Goal: Book appointment/travel/reservation

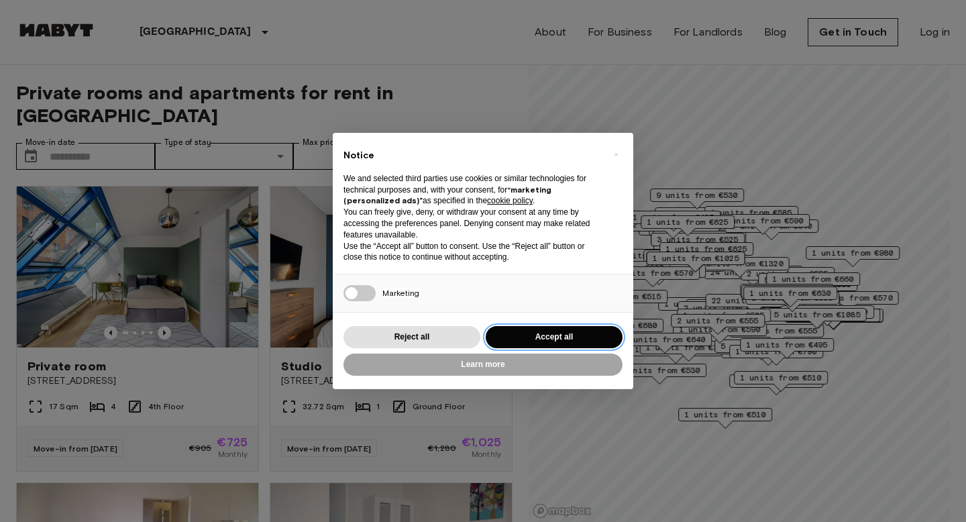
click at [545, 337] on button "Accept all" at bounding box center [554, 337] width 137 height 22
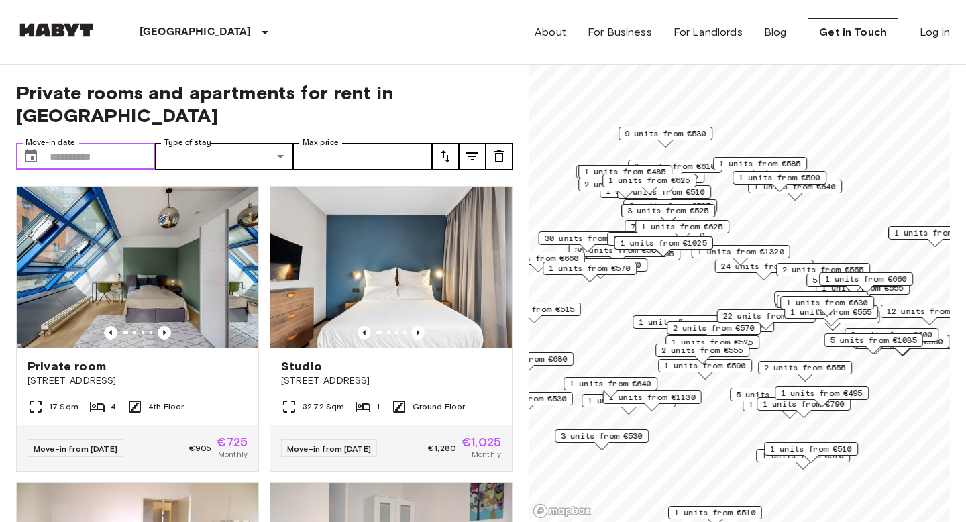
click at [106, 143] on input "Move-in date" at bounding box center [102, 156] width 105 height 27
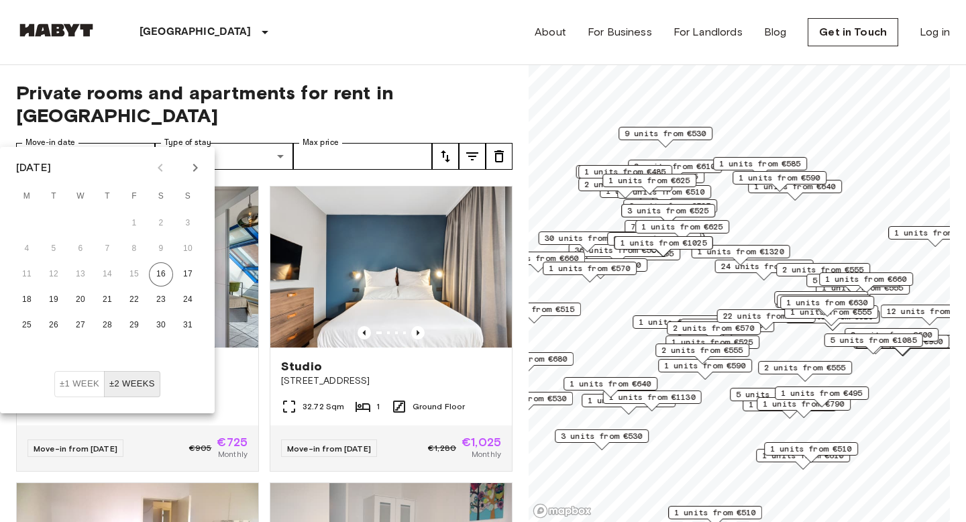
click at [197, 162] on icon "Next month" at bounding box center [195, 168] width 16 height 16
click at [164, 274] on button "20" at bounding box center [161, 274] width 24 height 24
type input "**********"
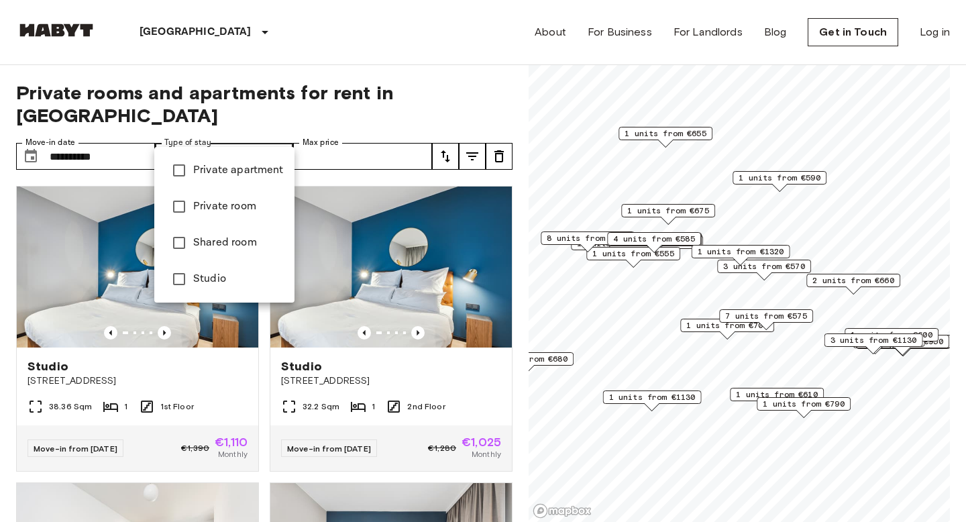
click at [210, 170] on span "Private apartment" at bounding box center [238, 170] width 91 height 16
type input "**********"
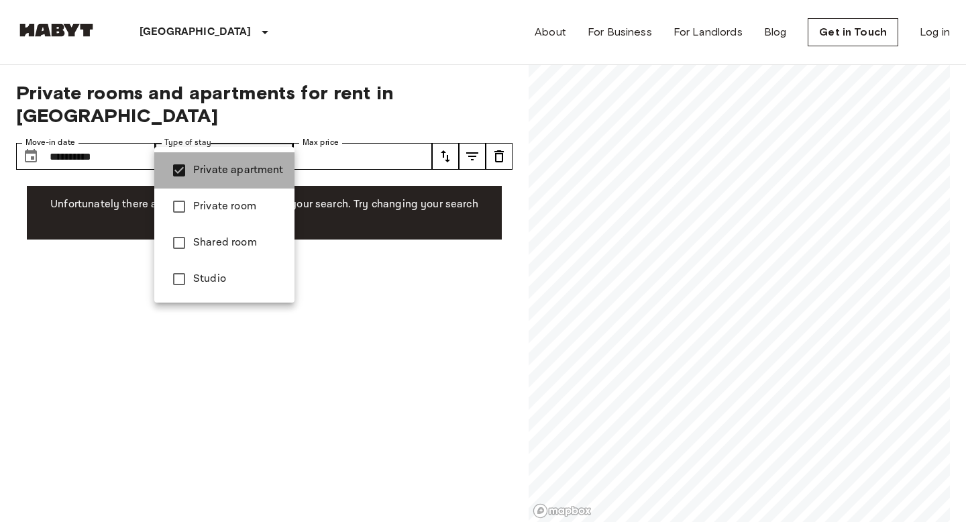
click at [262, 174] on span "Private apartment" at bounding box center [238, 170] width 91 height 16
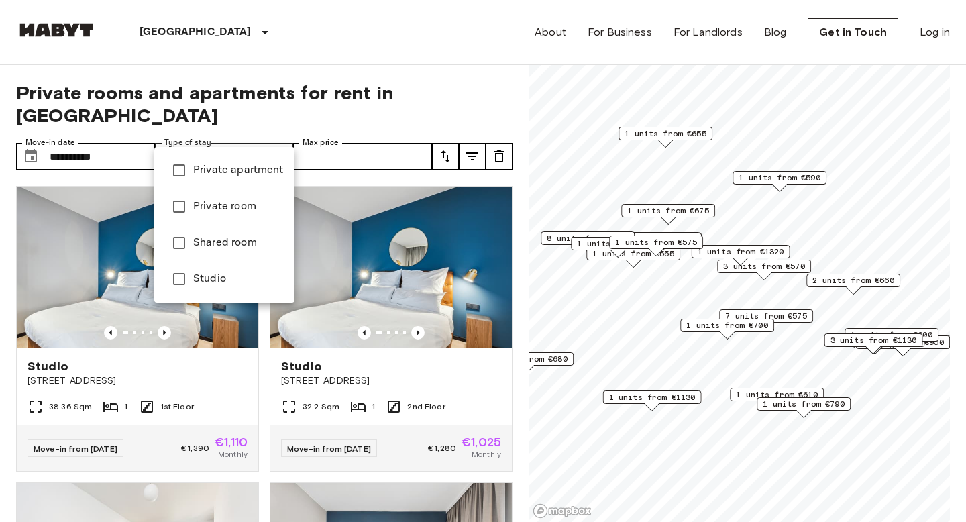
click at [484, 85] on div at bounding box center [483, 261] width 966 height 522
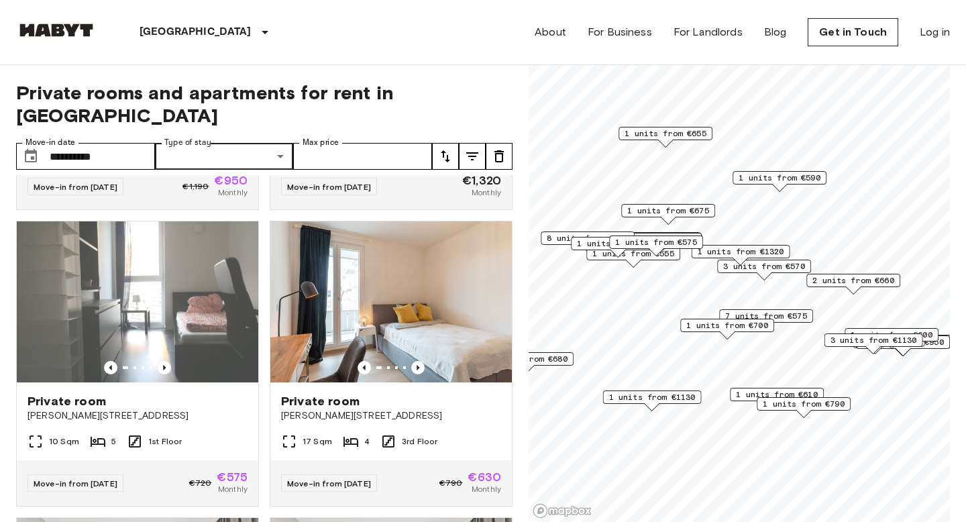
scroll to position [1198, 0]
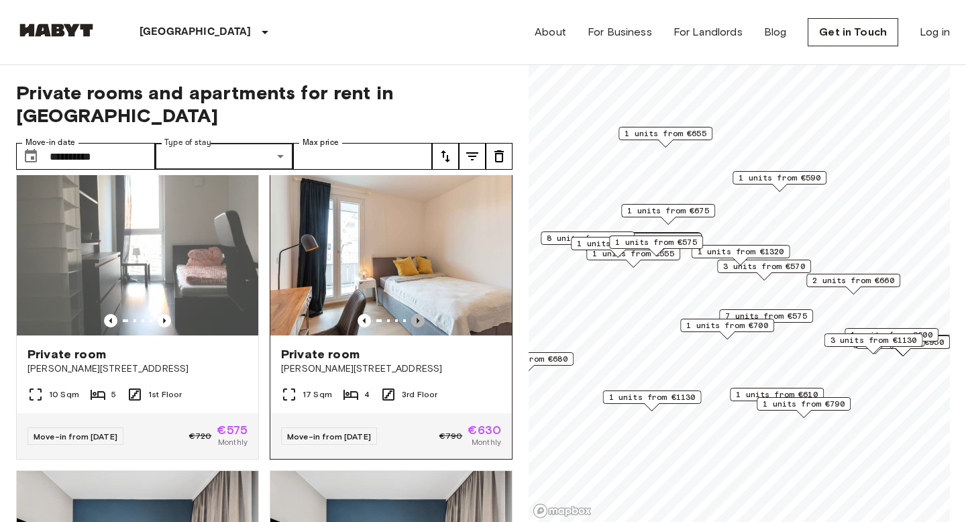
click at [418, 314] on icon "Previous image" at bounding box center [417, 320] width 13 height 13
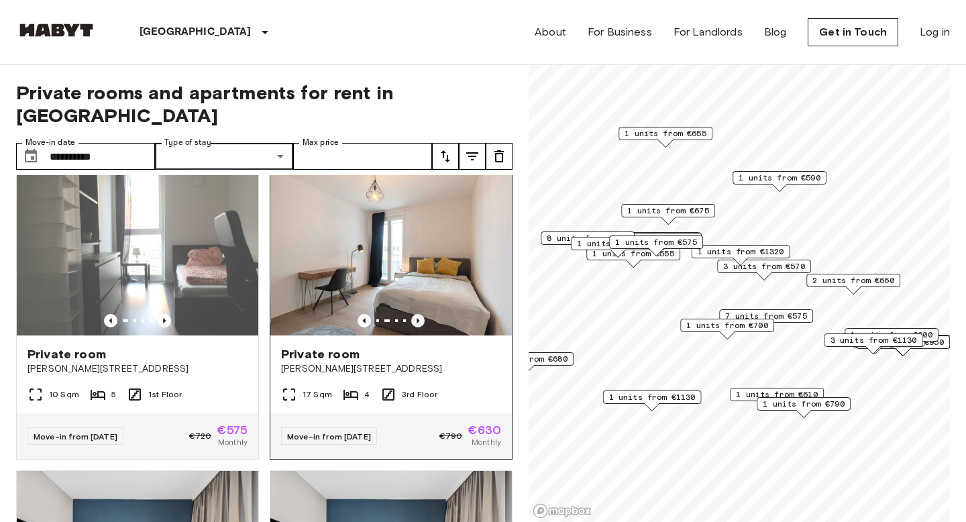
click at [418, 314] on icon "Previous image" at bounding box center [417, 320] width 13 height 13
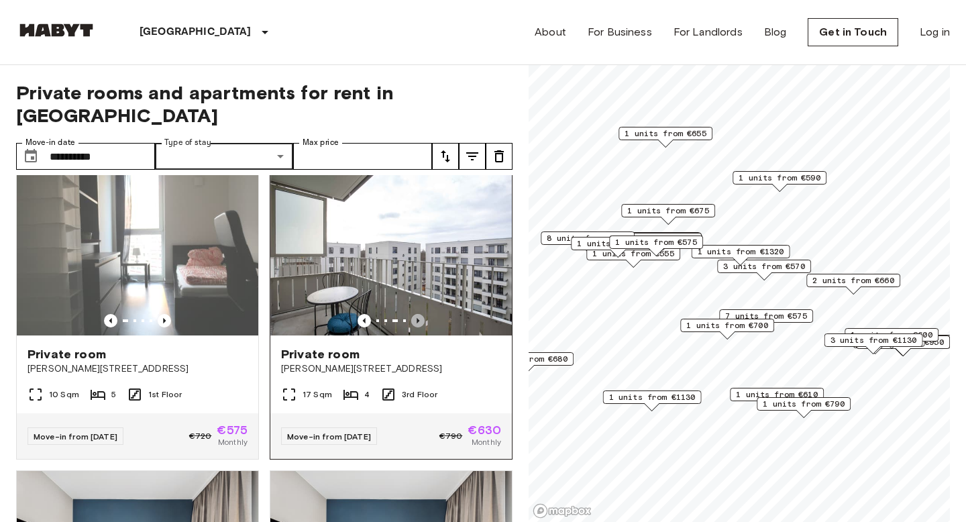
click at [418, 318] on icon "Previous image" at bounding box center [417, 320] width 3 height 5
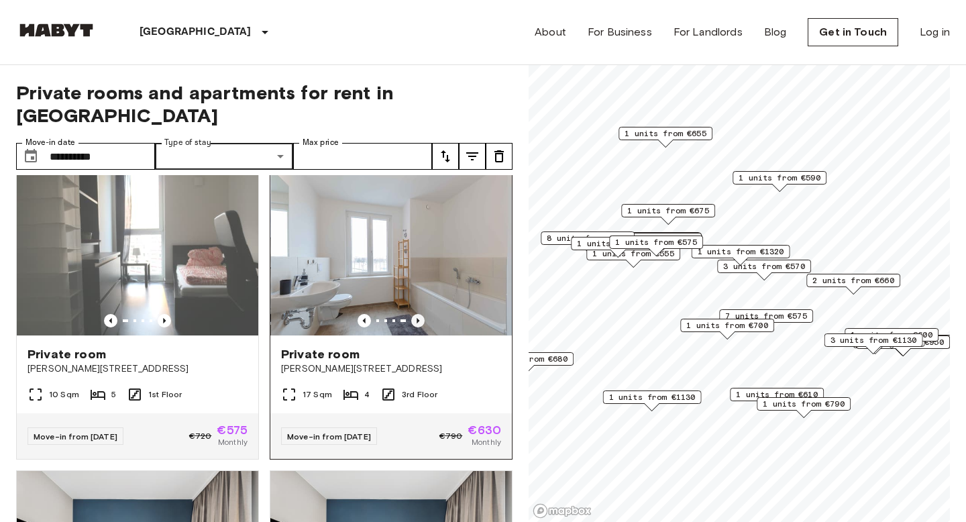
click at [418, 318] on icon "Previous image" at bounding box center [417, 320] width 3 height 5
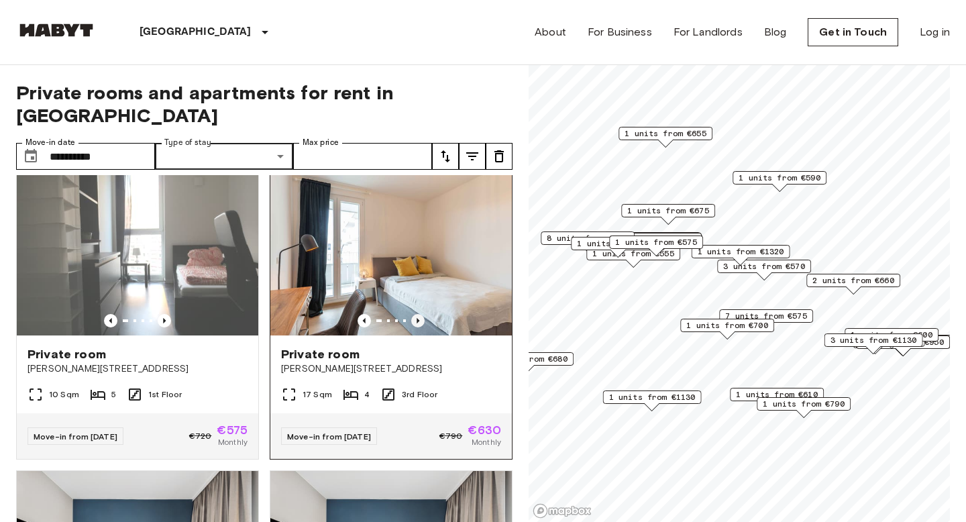
click at [418, 314] on icon "Previous image" at bounding box center [417, 320] width 13 height 13
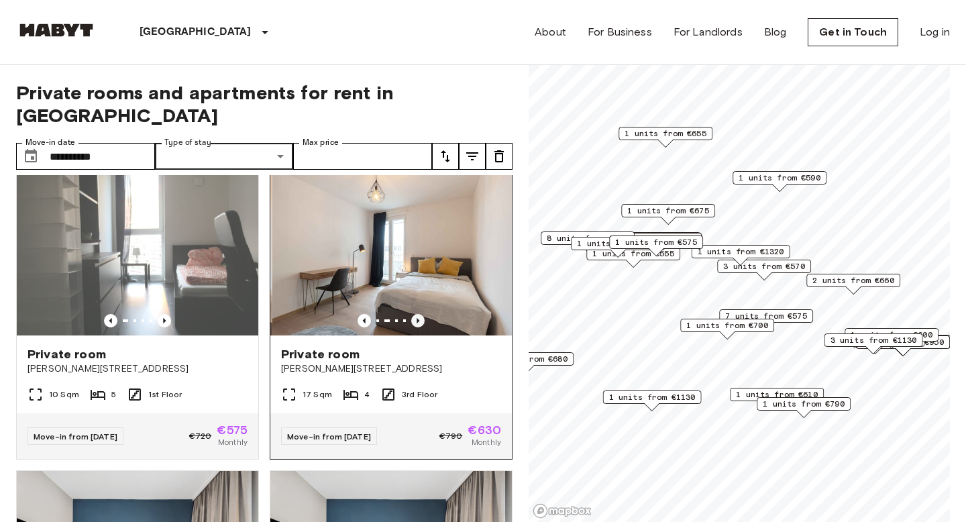
click at [418, 314] on icon "Previous image" at bounding box center [417, 320] width 13 height 13
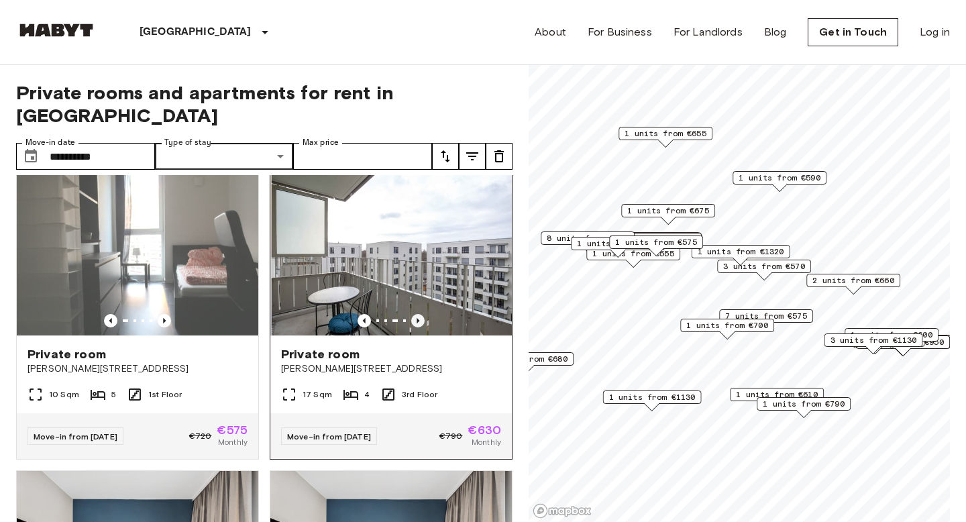
click at [419, 314] on icon "Previous image" at bounding box center [417, 320] width 13 height 13
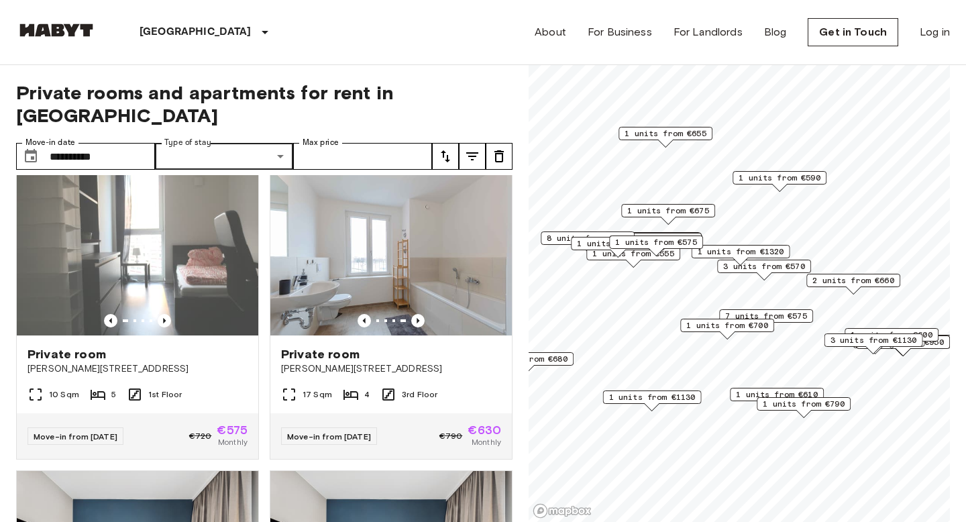
click at [792, 313] on span "7 units from €575" at bounding box center [766, 316] width 82 height 12
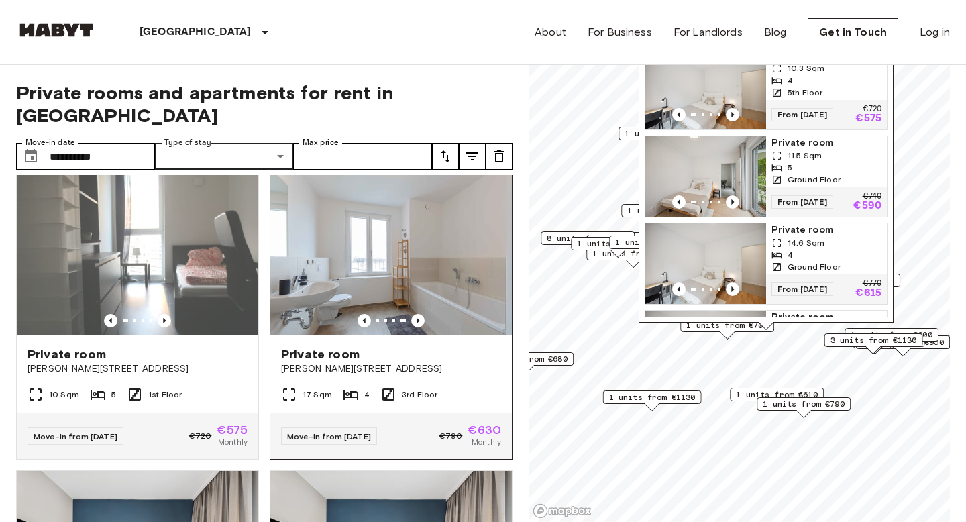
click at [418, 252] on img at bounding box center [390, 254] width 241 height 161
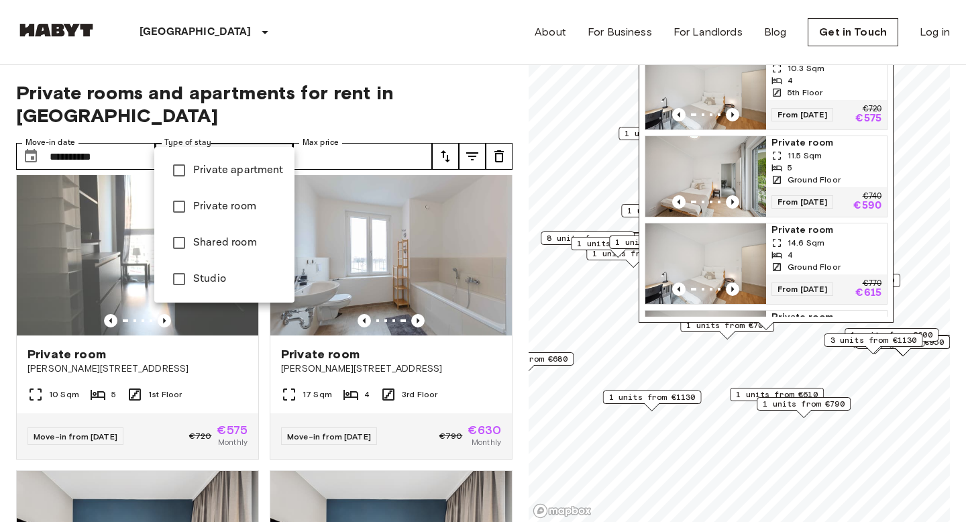
click at [197, 274] on span "Studio" at bounding box center [238, 279] width 91 height 16
type input "******"
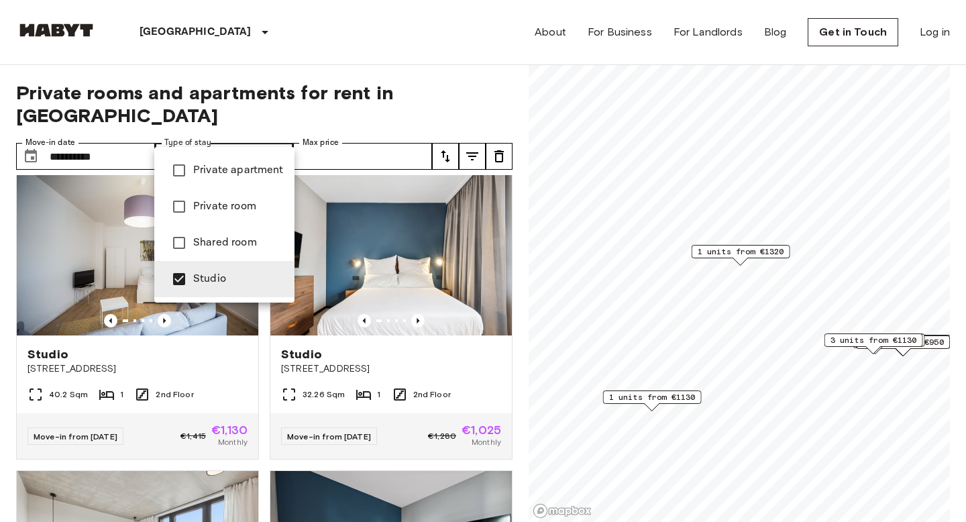
scroll to position [309, 0]
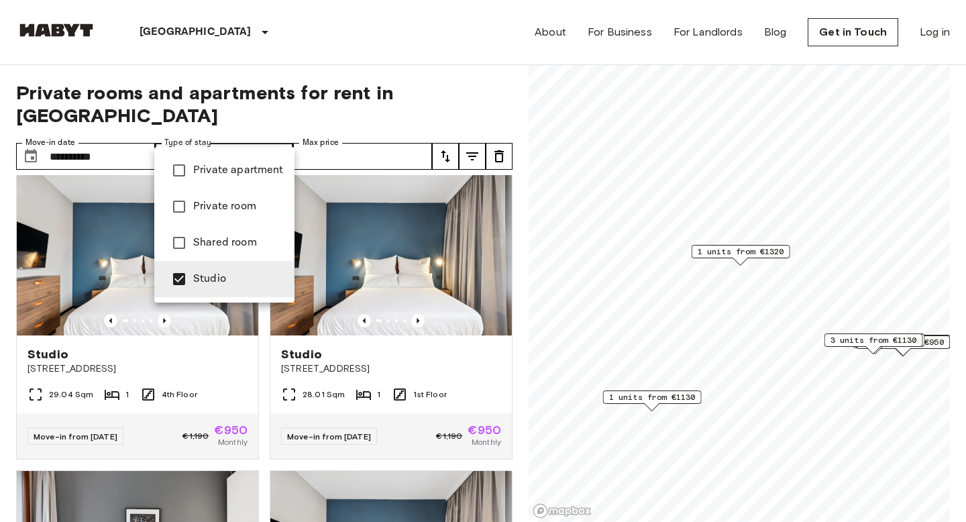
click at [386, 43] on div at bounding box center [483, 261] width 966 height 522
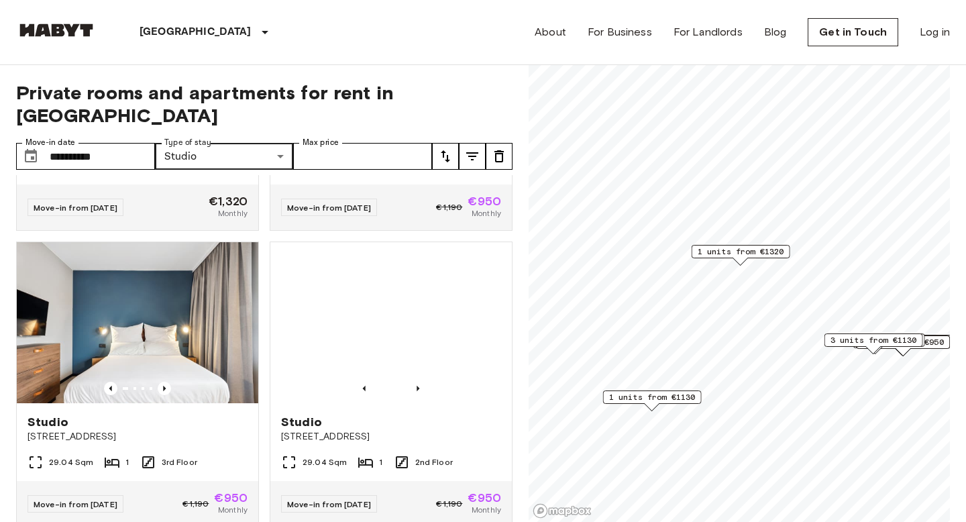
scroll to position [836, 0]
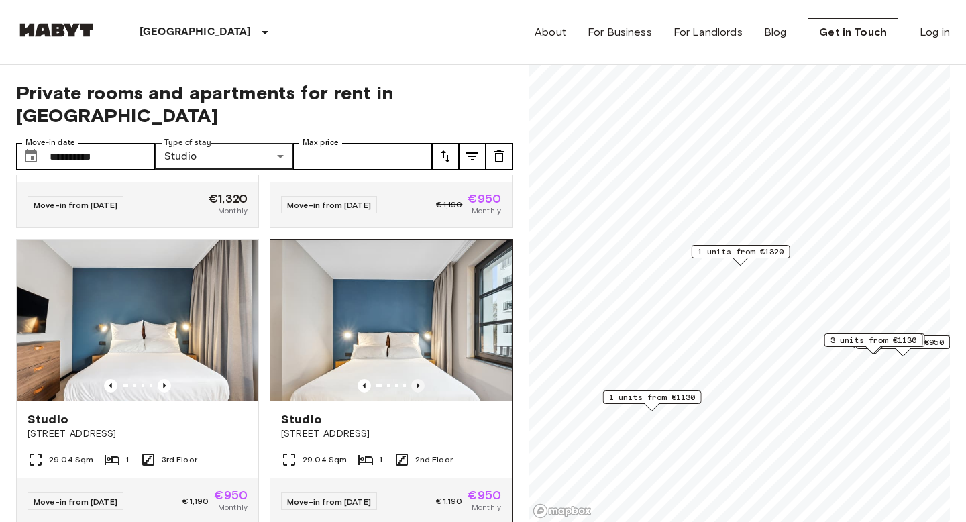
click at [419, 379] on icon "Previous image" at bounding box center [417, 385] width 13 height 13
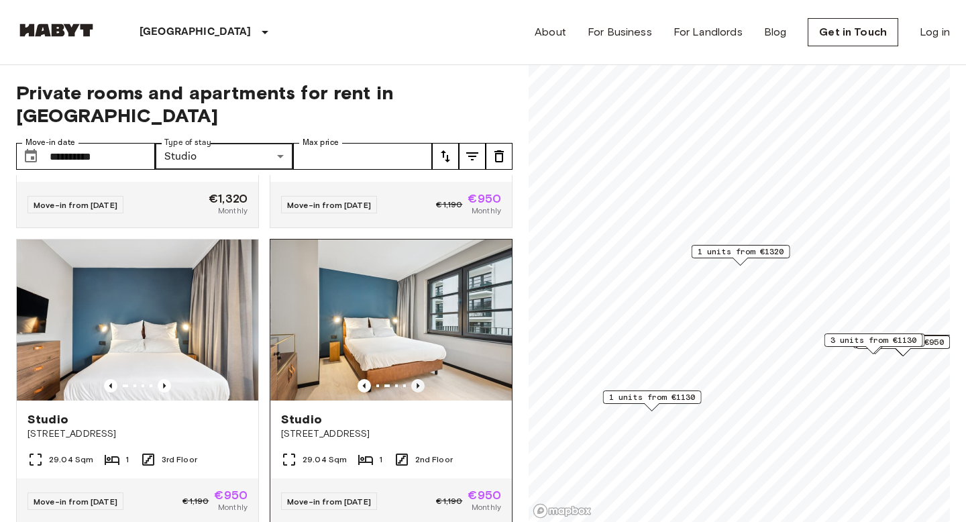
click at [419, 379] on icon "Previous image" at bounding box center [417, 385] width 13 height 13
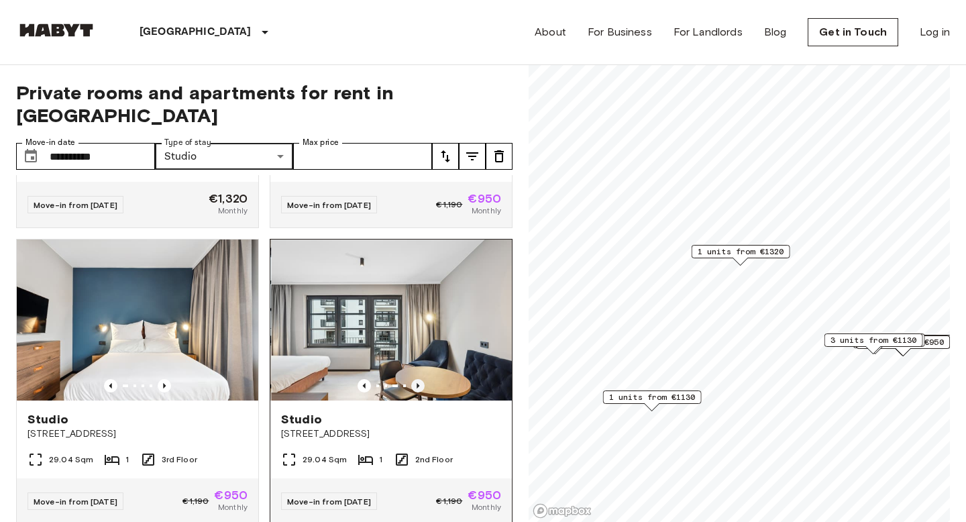
click at [419, 379] on icon "Previous image" at bounding box center [417, 385] width 13 height 13
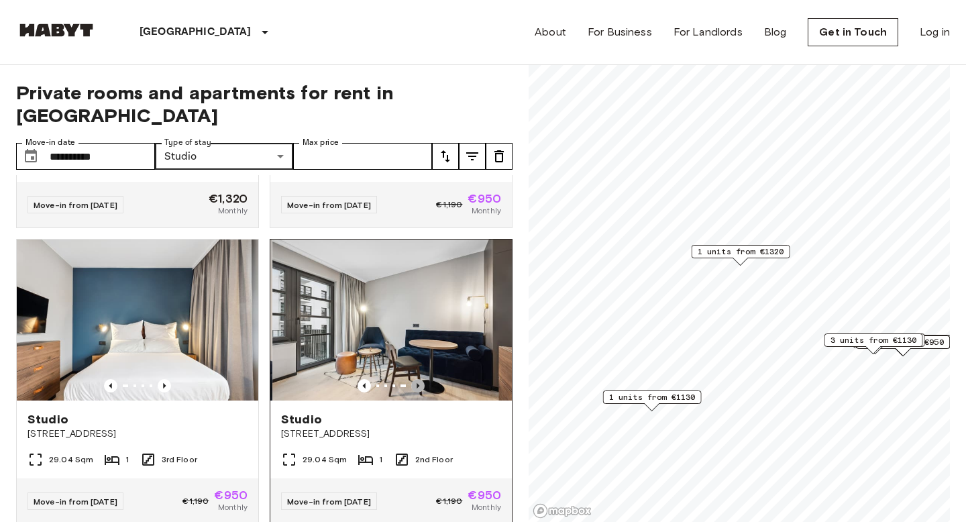
click at [419, 379] on icon "Previous image" at bounding box center [417, 385] width 13 height 13
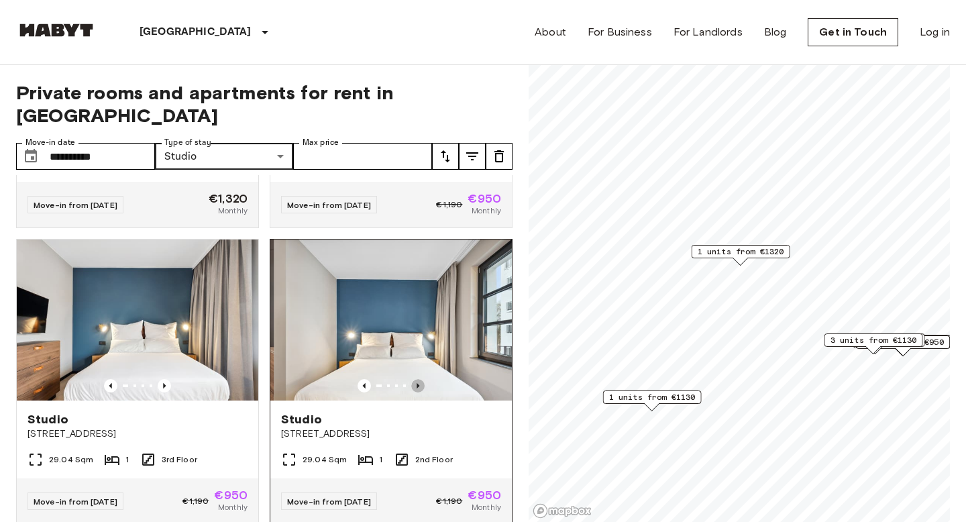
click at [419, 379] on icon "Previous image" at bounding box center [417, 385] width 13 height 13
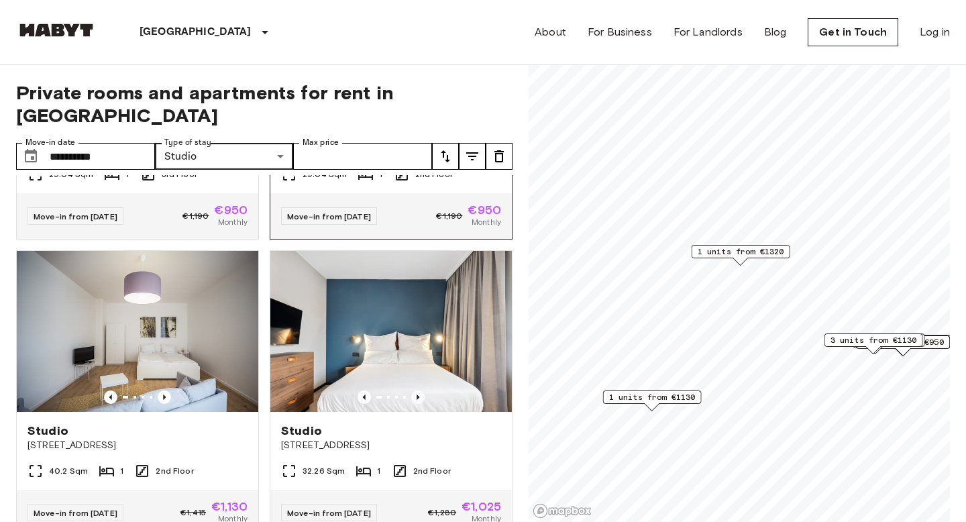
scroll to position [1146, 0]
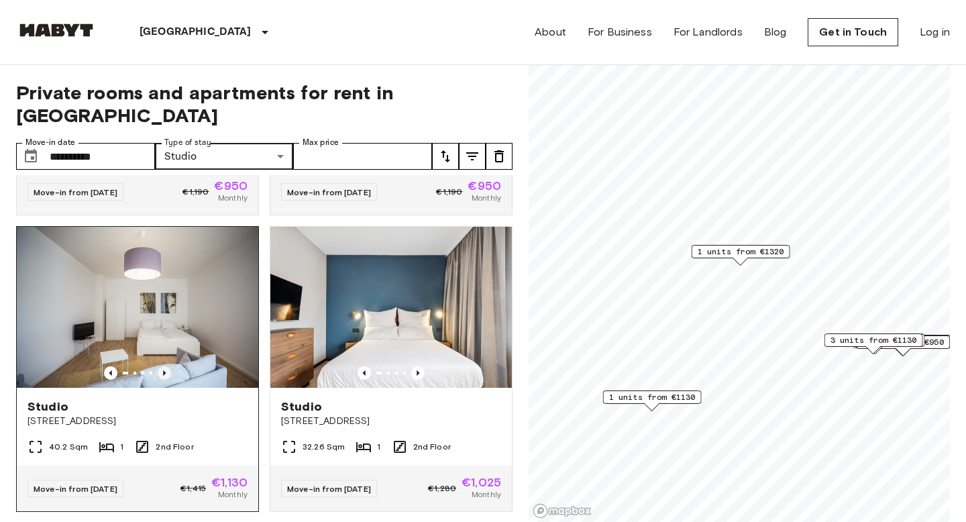
click at [163, 366] on icon "Previous image" at bounding box center [164, 372] width 13 height 13
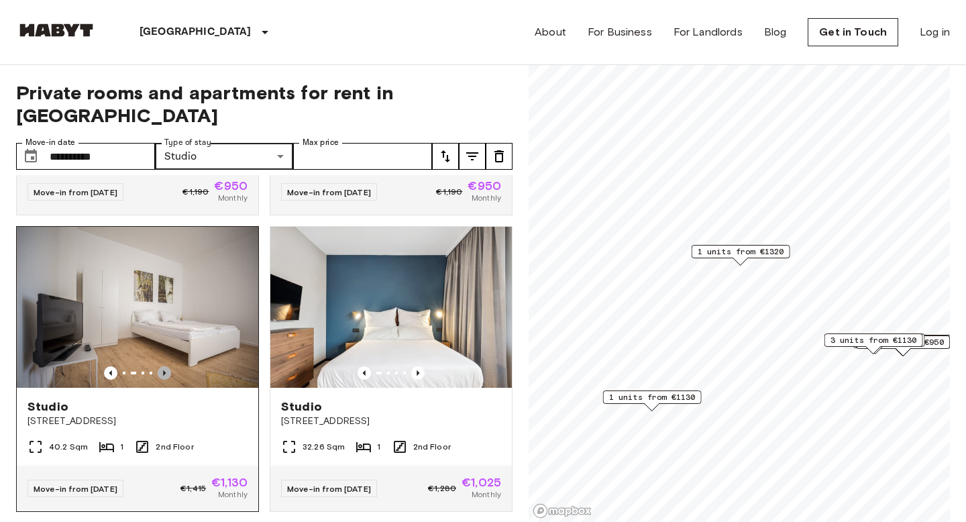
click at [163, 366] on icon "Previous image" at bounding box center [164, 372] width 13 height 13
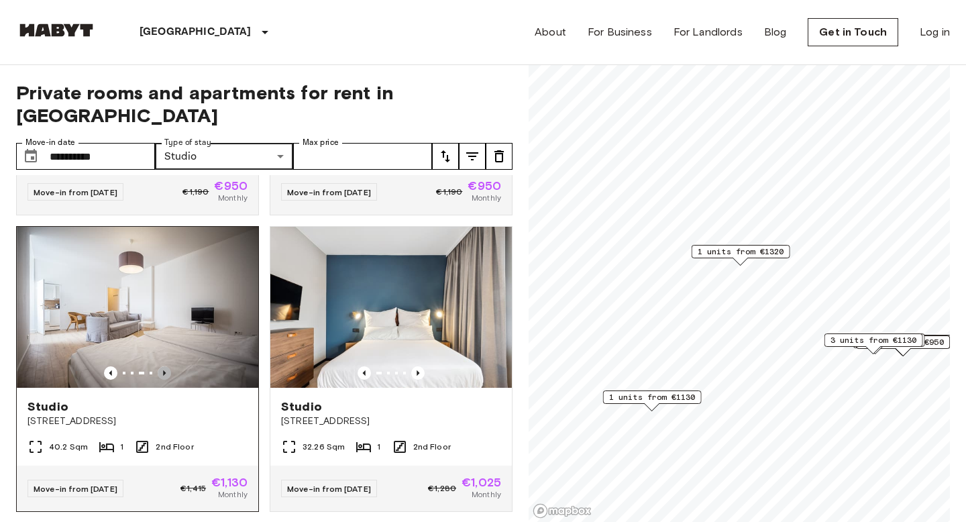
click at [163, 366] on icon "Previous image" at bounding box center [164, 372] width 13 height 13
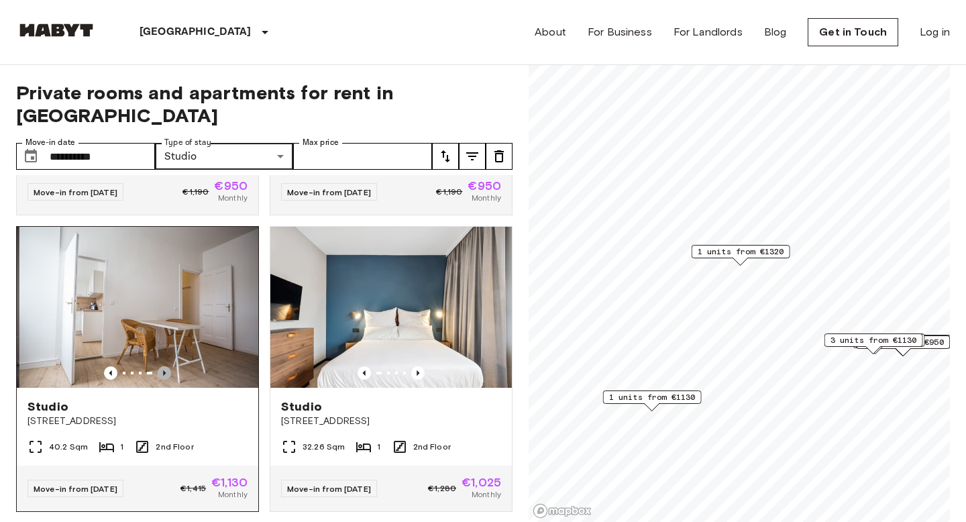
click at [163, 366] on icon "Previous image" at bounding box center [164, 372] width 13 height 13
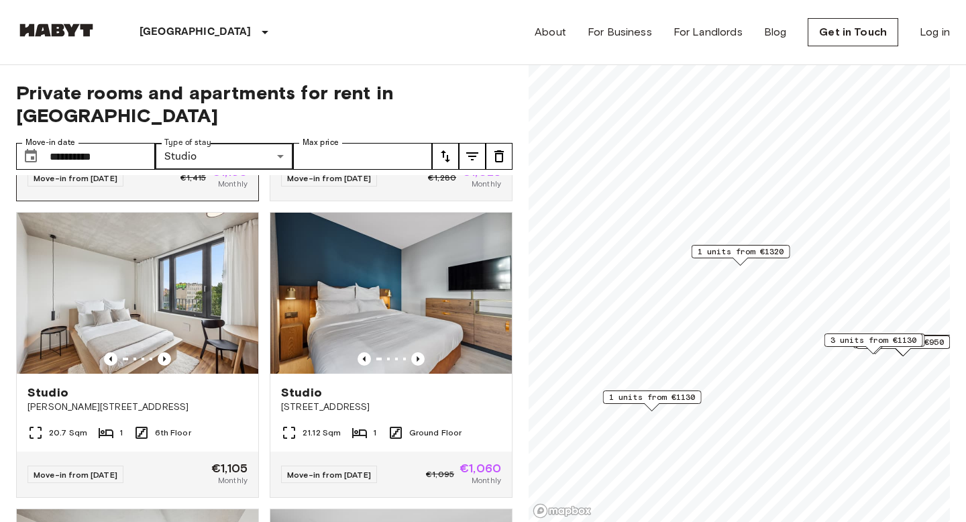
scroll to position [1476, 0]
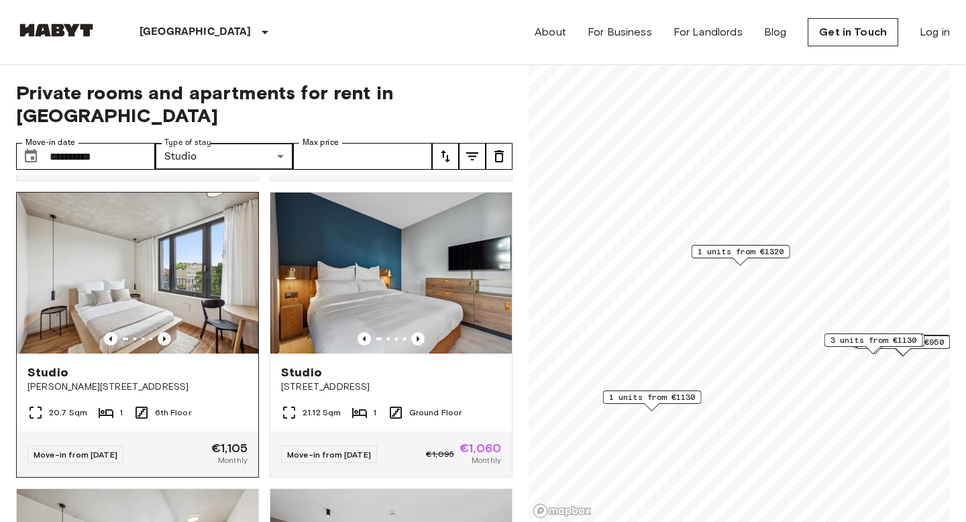
click at [164, 332] on icon "Previous image" at bounding box center [164, 338] width 13 height 13
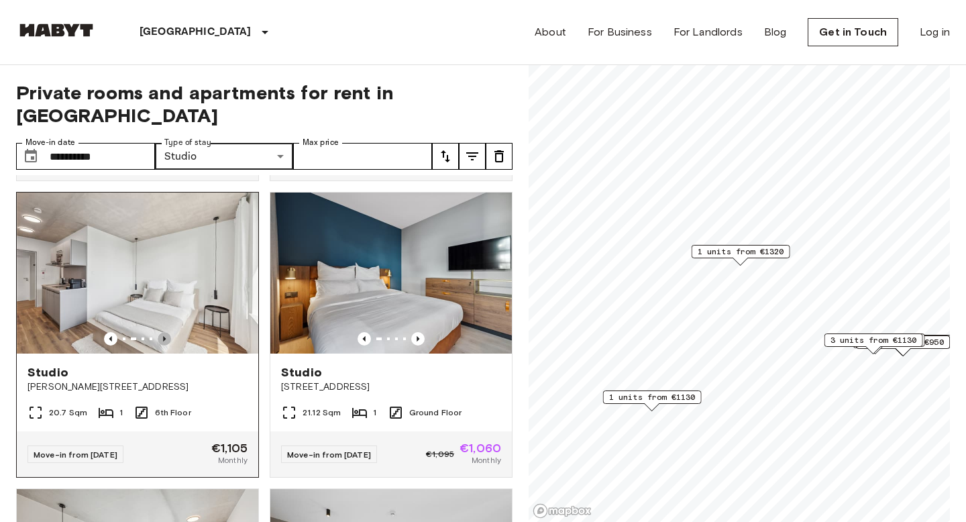
click at [164, 332] on icon "Previous image" at bounding box center [164, 338] width 13 height 13
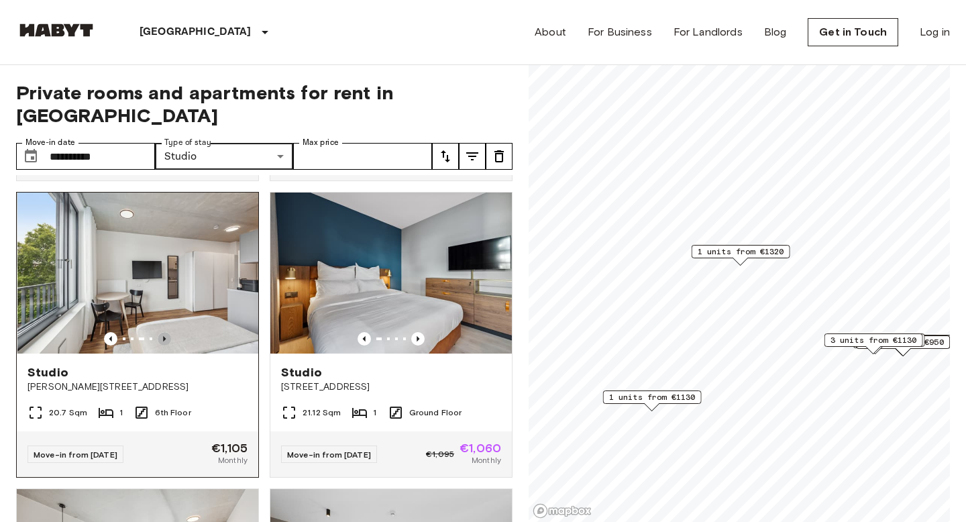
click at [164, 332] on icon "Previous image" at bounding box center [164, 338] width 13 height 13
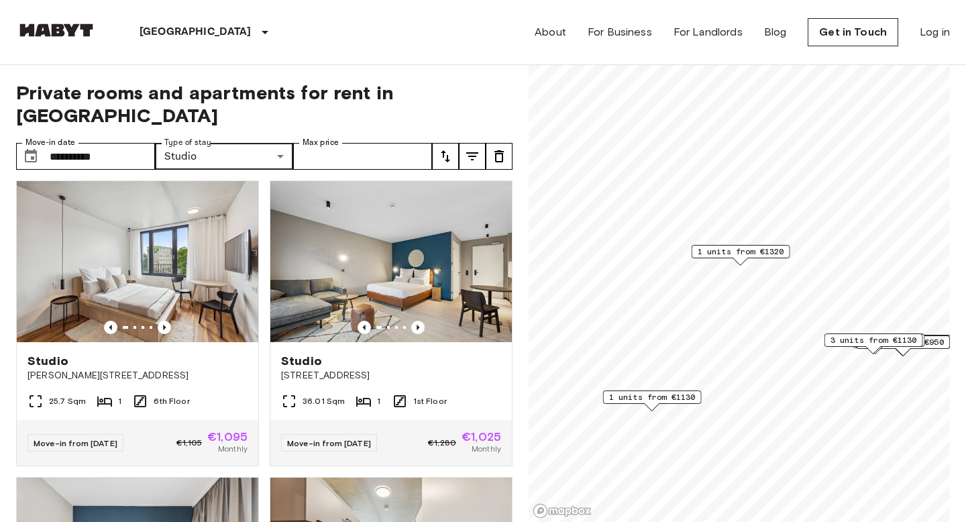
scroll to position [1803, 0]
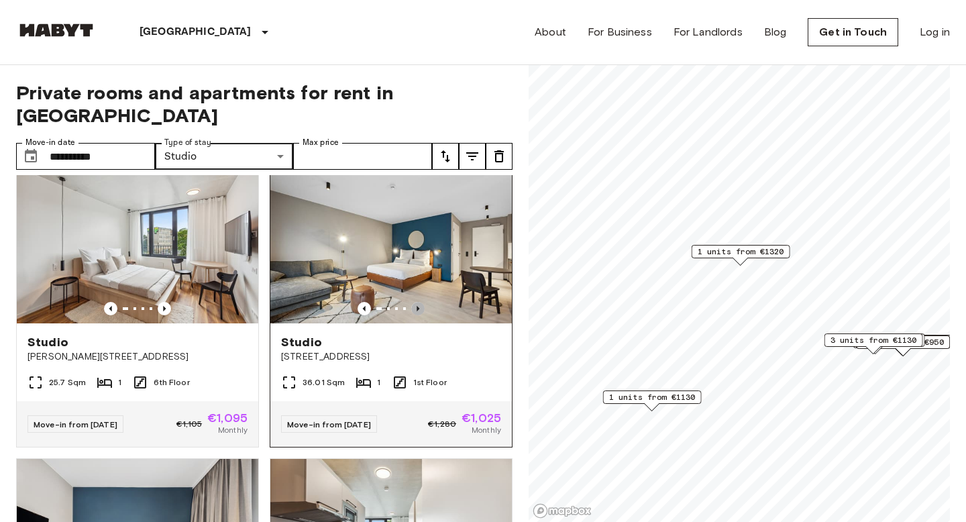
click at [422, 302] on icon "Previous image" at bounding box center [417, 308] width 13 height 13
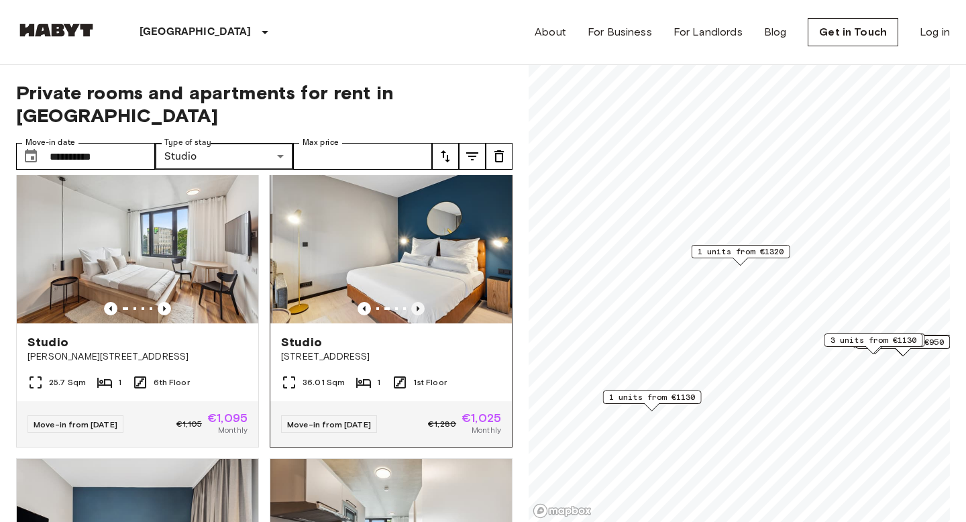
click at [422, 302] on icon "Previous image" at bounding box center [417, 308] width 13 height 13
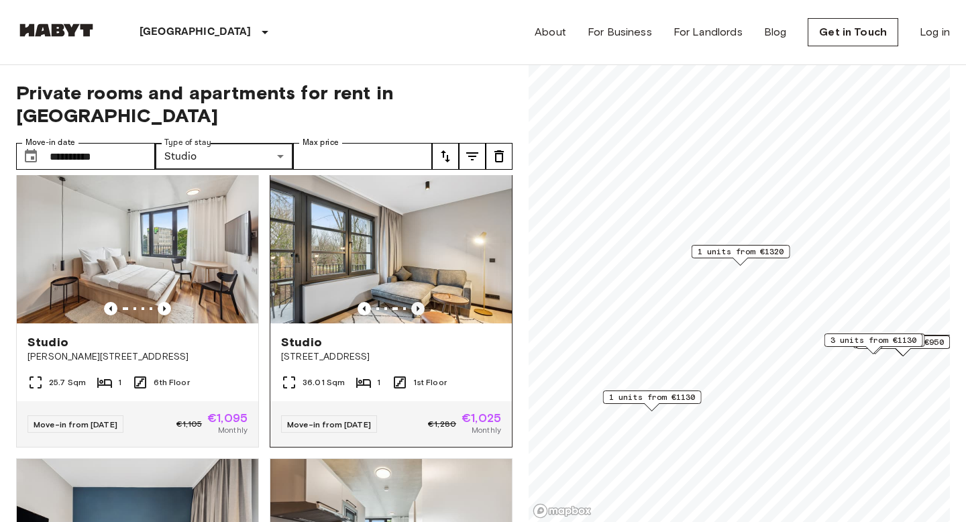
click at [422, 302] on icon "Previous image" at bounding box center [417, 308] width 13 height 13
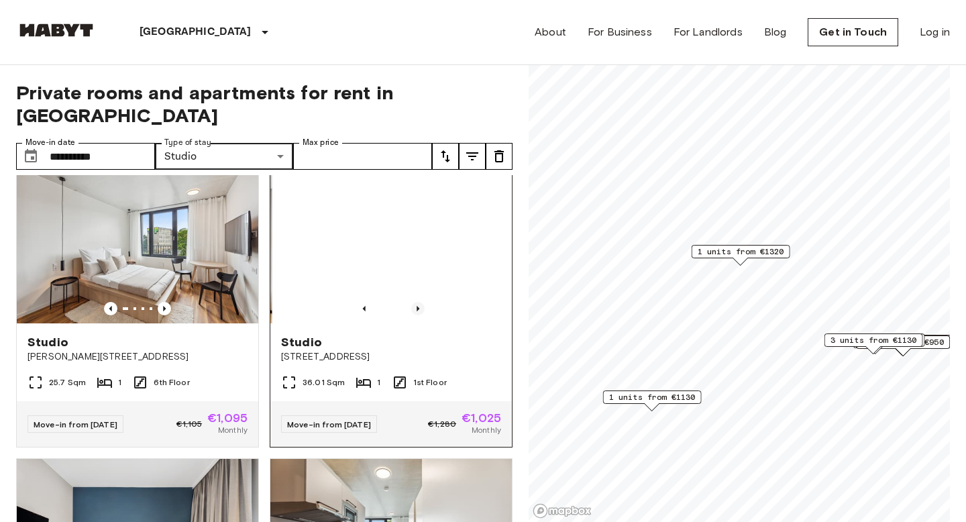
click at [422, 302] on icon "Previous image" at bounding box center [417, 308] width 13 height 13
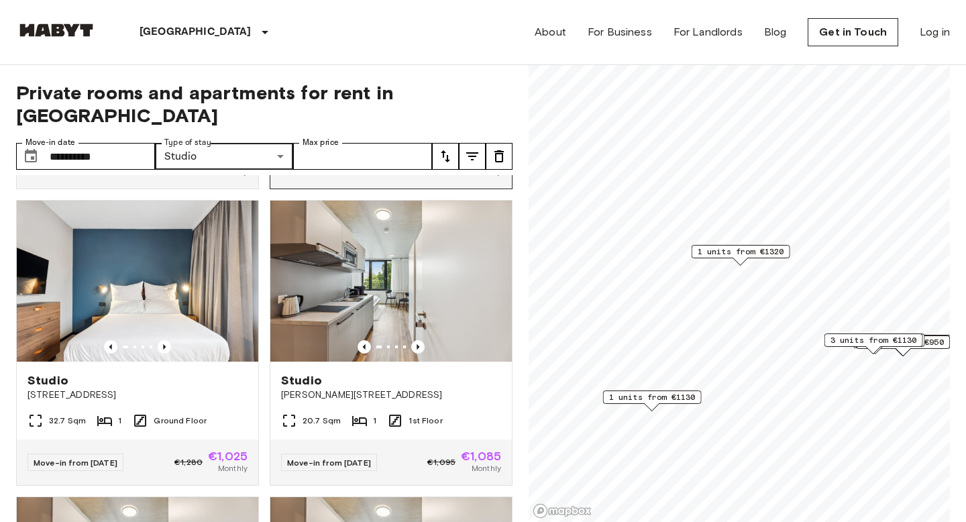
scroll to position [2091, 0]
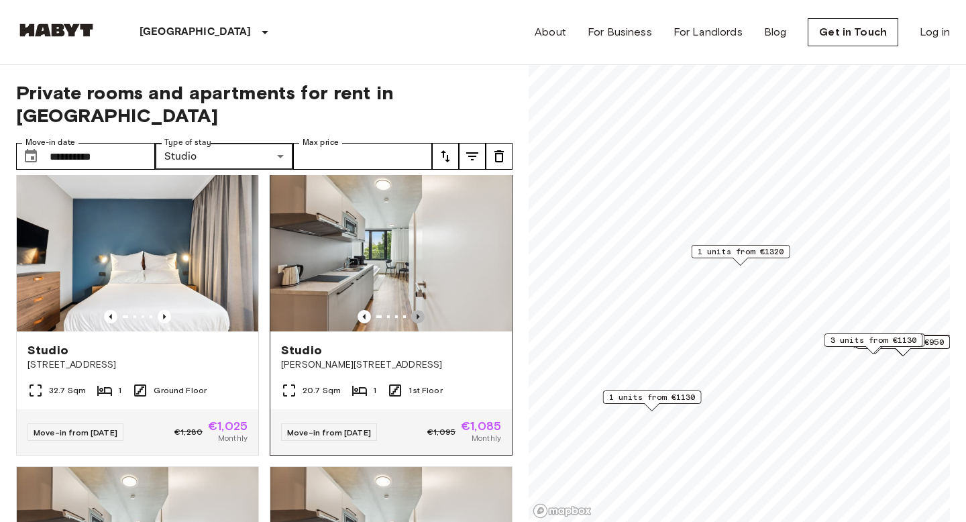
click at [421, 310] on icon "Previous image" at bounding box center [417, 316] width 13 height 13
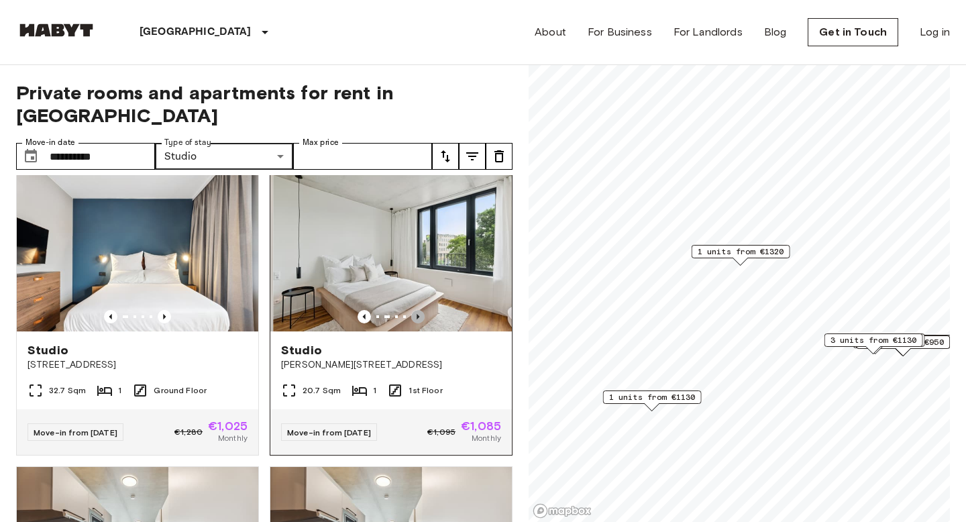
click at [421, 310] on icon "Previous image" at bounding box center [417, 316] width 13 height 13
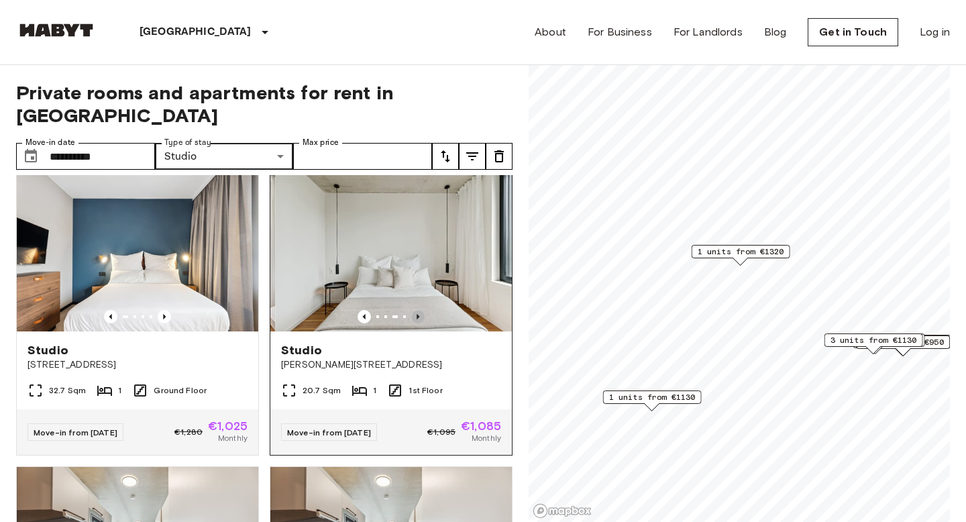
click at [421, 310] on icon "Previous image" at bounding box center [417, 316] width 13 height 13
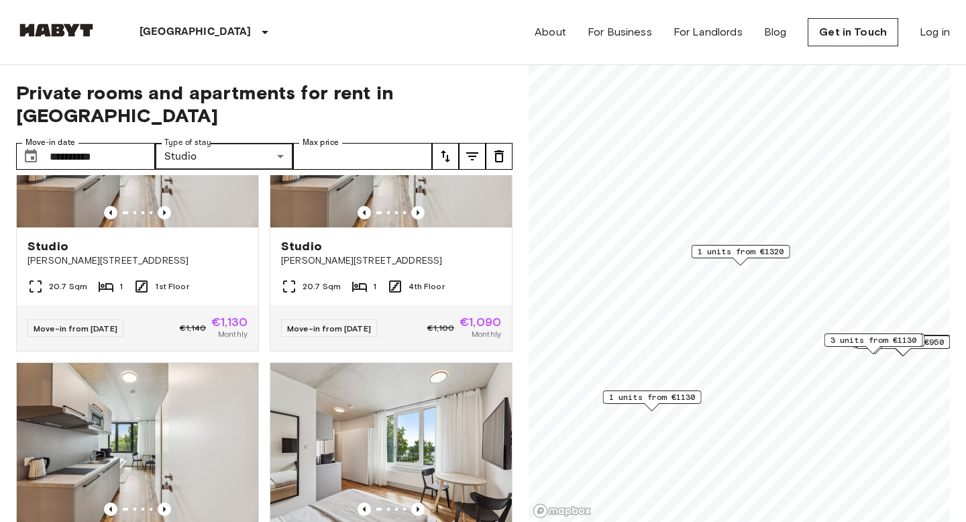
scroll to position [2501, 0]
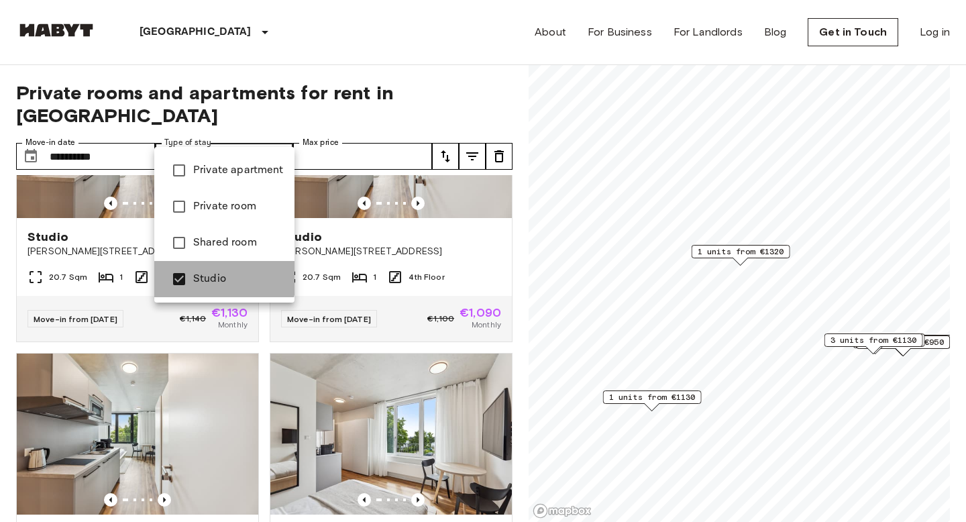
click at [223, 275] on span "Studio" at bounding box center [238, 279] width 91 height 16
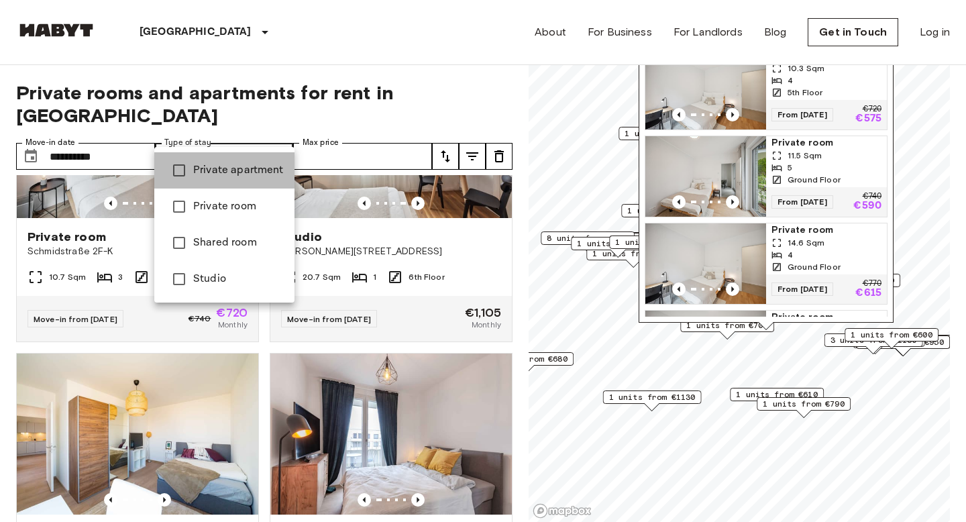
click at [247, 174] on span "Private apartment" at bounding box center [238, 170] width 91 height 16
type input "**********"
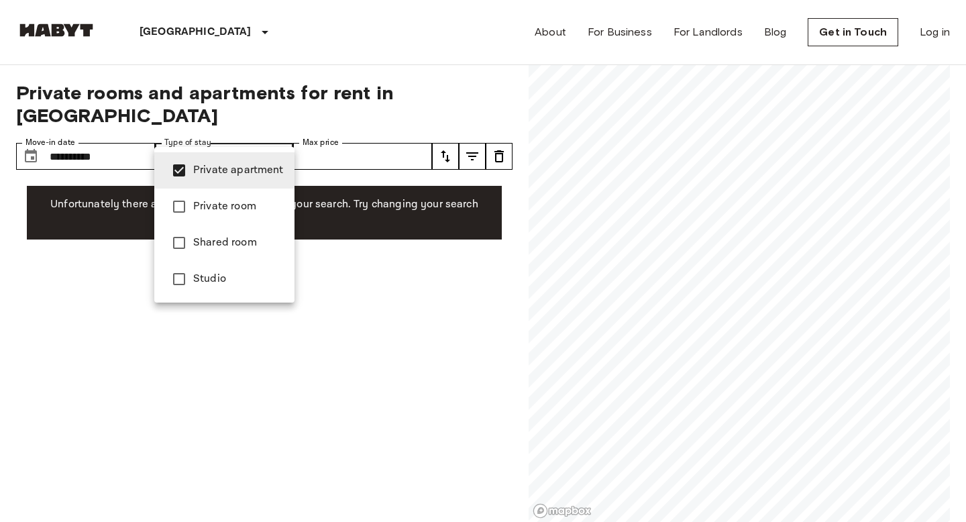
click at [331, 49] on div at bounding box center [483, 261] width 966 height 522
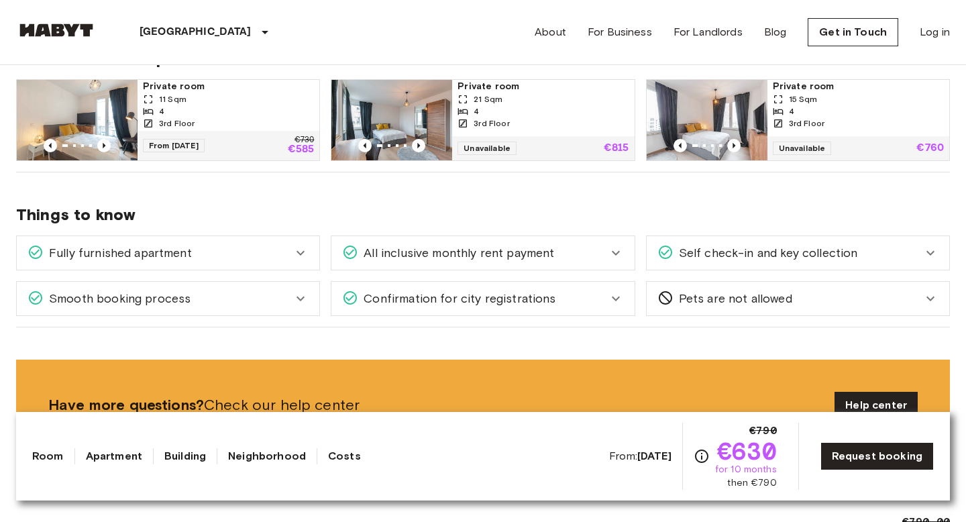
scroll to position [716, 0]
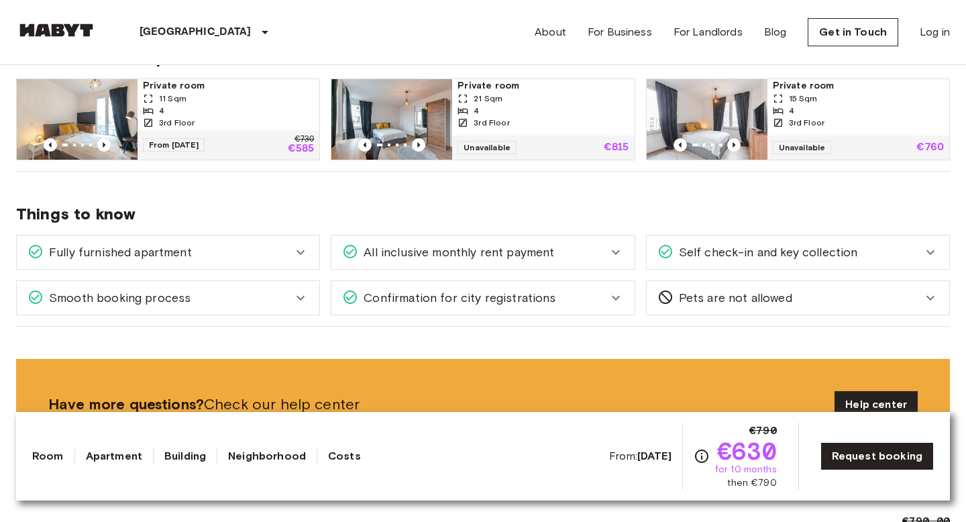
click at [76, 102] on img at bounding box center [77, 119] width 121 height 80
click at [198, 106] on div "4" at bounding box center [228, 111] width 171 height 12
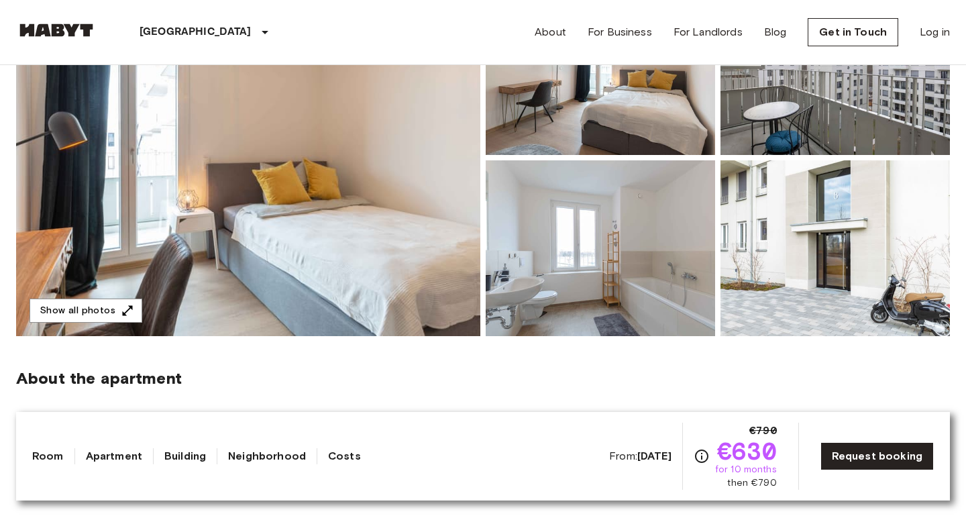
scroll to position [0, 0]
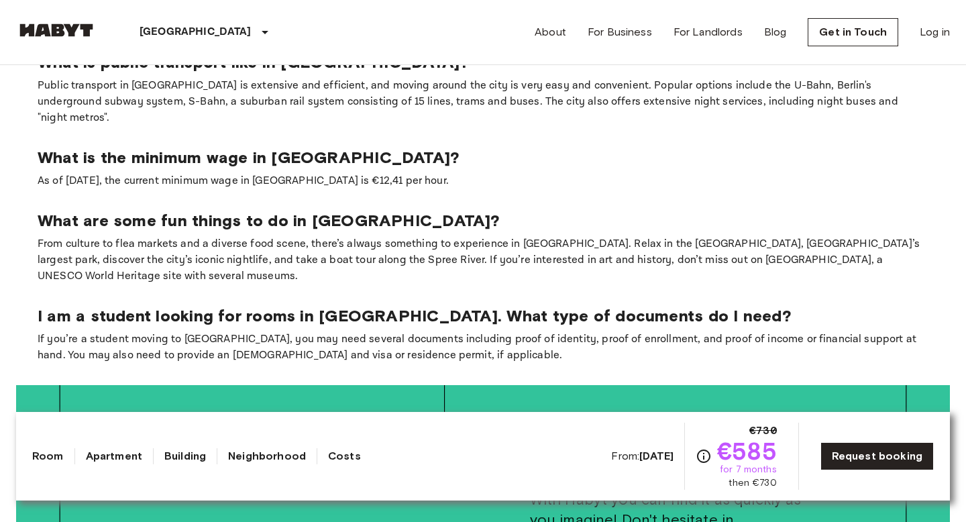
scroll to position [1642, 0]
